Goal: Information Seeking & Learning: Learn about a topic

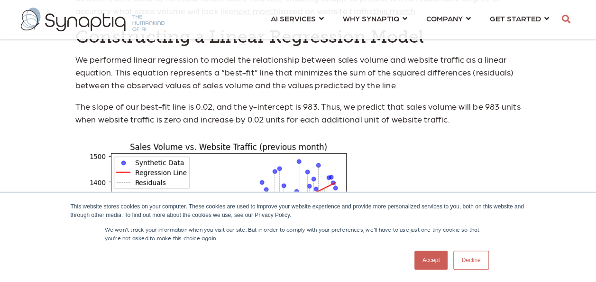
scroll to position [1170, 0]
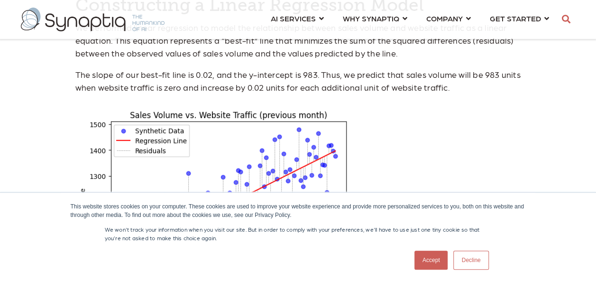
click at [431, 259] on link "Accept" at bounding box center [432, 259] width 34 height 19
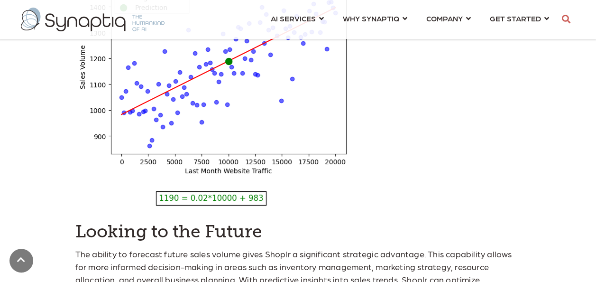
scroll to position [1613, 0]
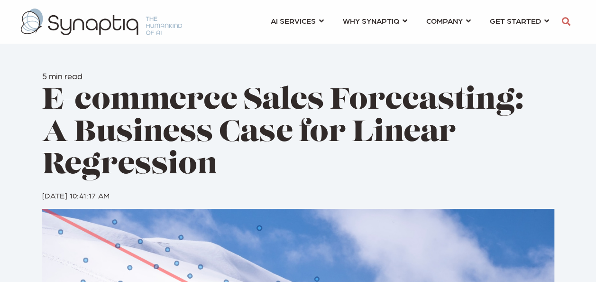
scroll to position [0, 4]
